Goal: Transaction & Acquisition: Purchase product/service

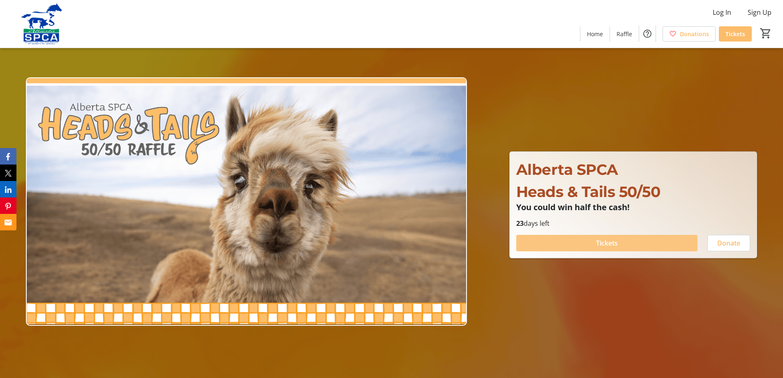
click at [609, 243] on span "Tickets" at bounding box center [607, 243] width 22 height 10
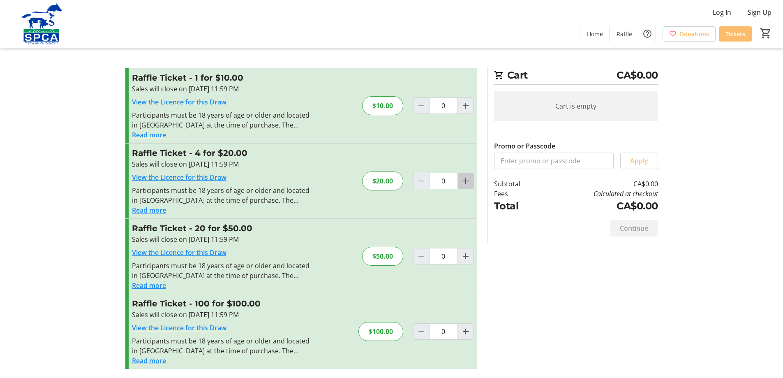
click at [466, 183] on mat-icon "Increment by one" at bounding box center [466, 181] width 10 height 10
type input "1"
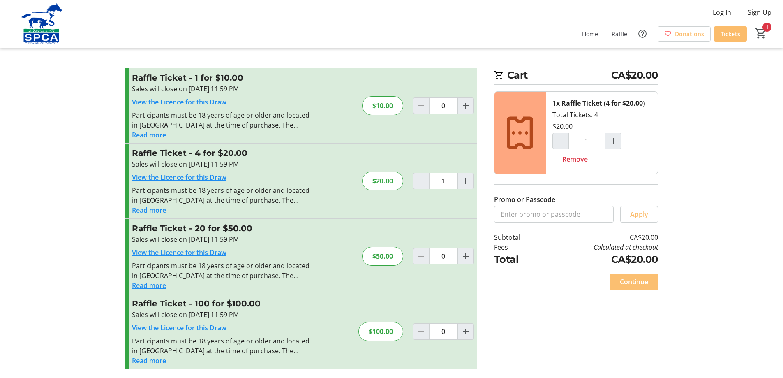
click at [637, 285] on span "Continue" at bounding box center [634, 282] width 28 height 10
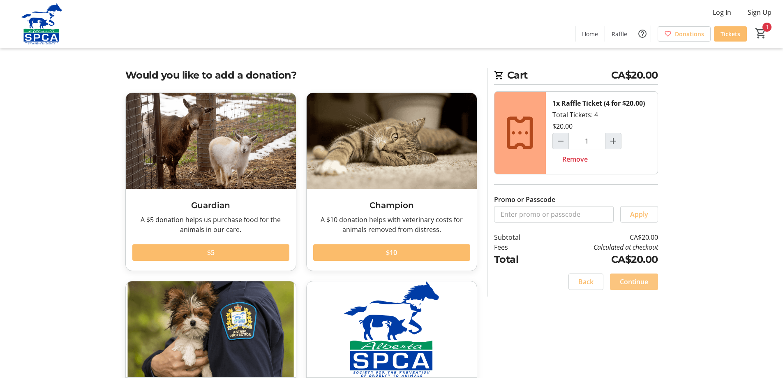
click at [628, 282] on span "Continue" at bounding box center [634, 282] width 28 height 10
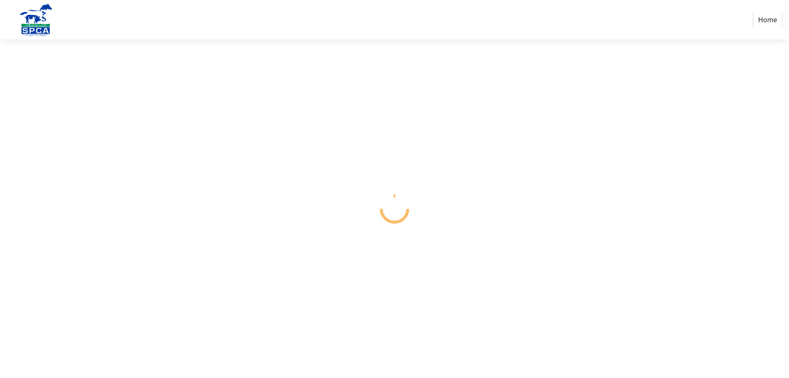
select select "CA"
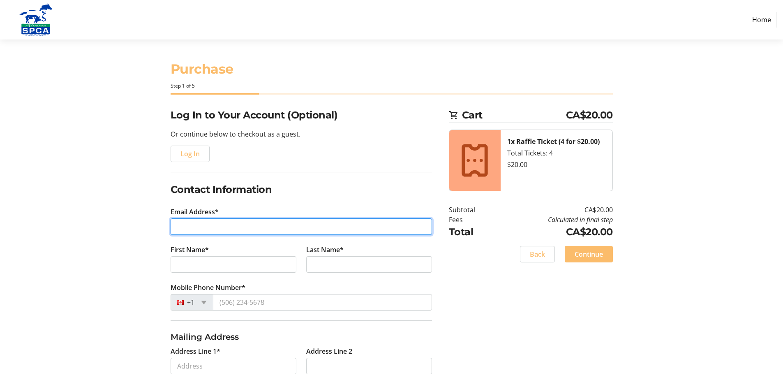
click at [415, 226] on input "Email Address*" at bounding box center [301, 226] width 261 height 16
type input "[EMAIL_ADDRESS][DOMAIN_NAME]"
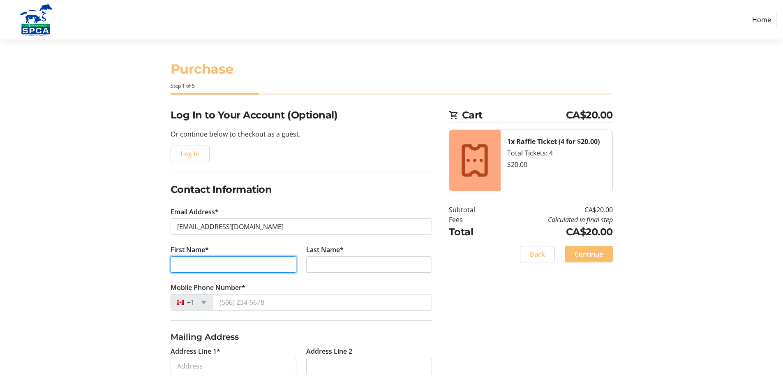
type input "[PERSON_NAME]"
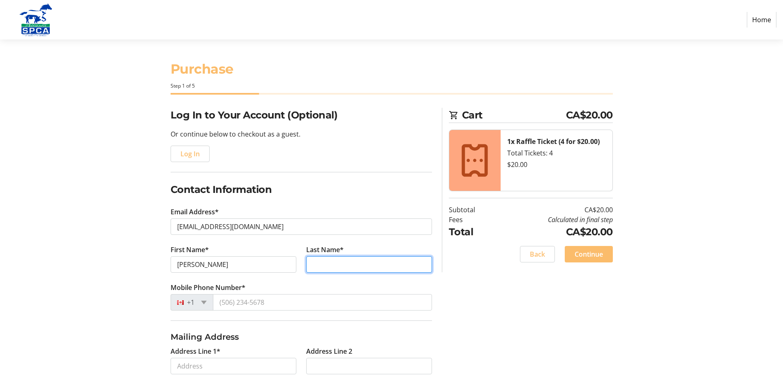
type input "[PERSON_NAME]"
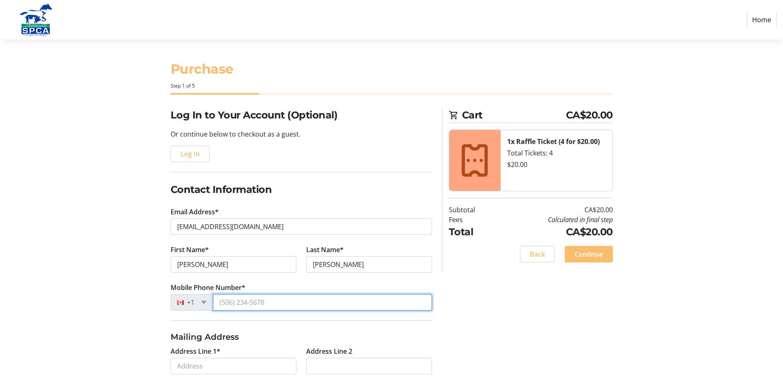
type input "[PHONE_NUMBER]"
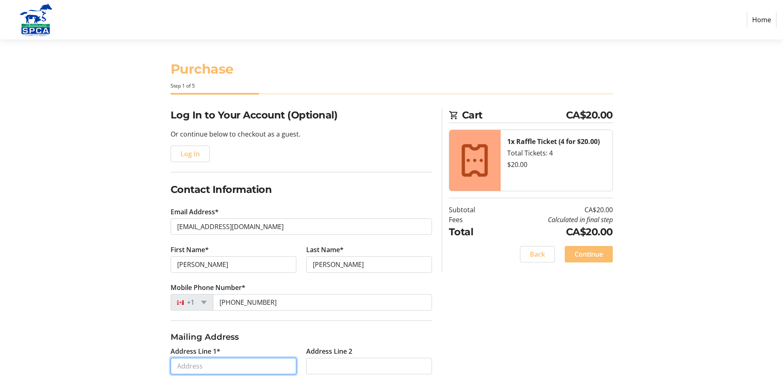
type input "[STREET_ADDRESS]"
type input "[GEOGRAPHIC_DATA]"
select select "AB"
type input "T5P 1J1"
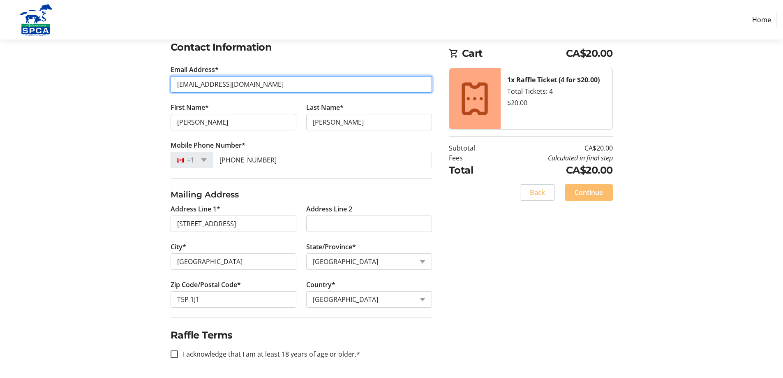
scroll to position [143, 0]
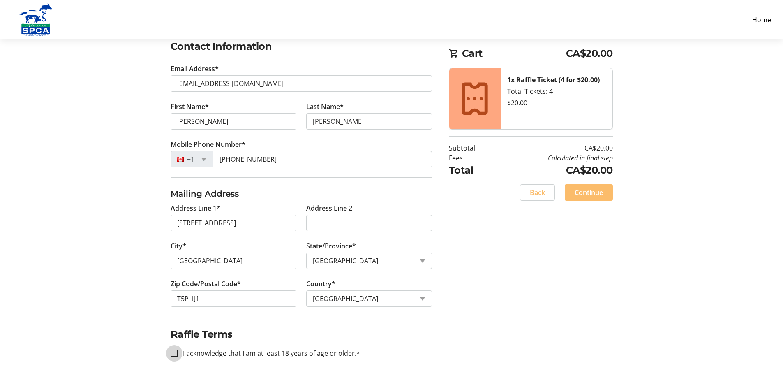
click at [172, 353] on input "I acknowledge that I am at least 18 years of age or older.*" at bounding box center [174, 352] width 7 height 7
checkbox input "true"
click at [585, 194] on span "Continue" at bounding box center [588, 192] width 28 height 10
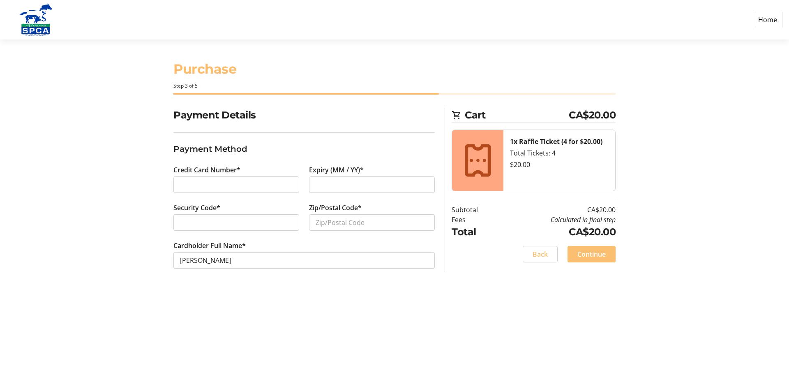
click at [595, 251] on span "Continue" at bounding box center [591, 254] width 28 height 10
click at [348, 219] on input "Zip/Postal Code*" at bounding box center [372, 222] width 126 height 16
type input "t5p 1j1"
click at [597, 259] on span at bounding box center [591, 254] width 48 height 20
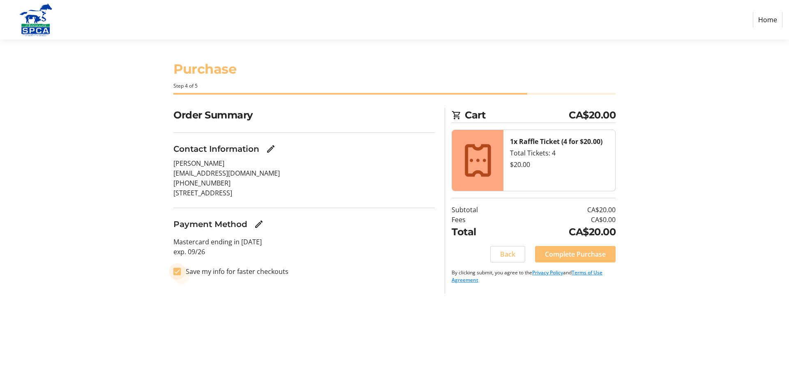
click at [175, 271] on input "Save my info for faster checkouts" at bounding box center [176, 270] width 7 height 7
checkbox input "false"
click at [578, 255] on span "Complete Purchase" at bounding box center [575, 254] width 61 height 10
